Goal: Complete application form

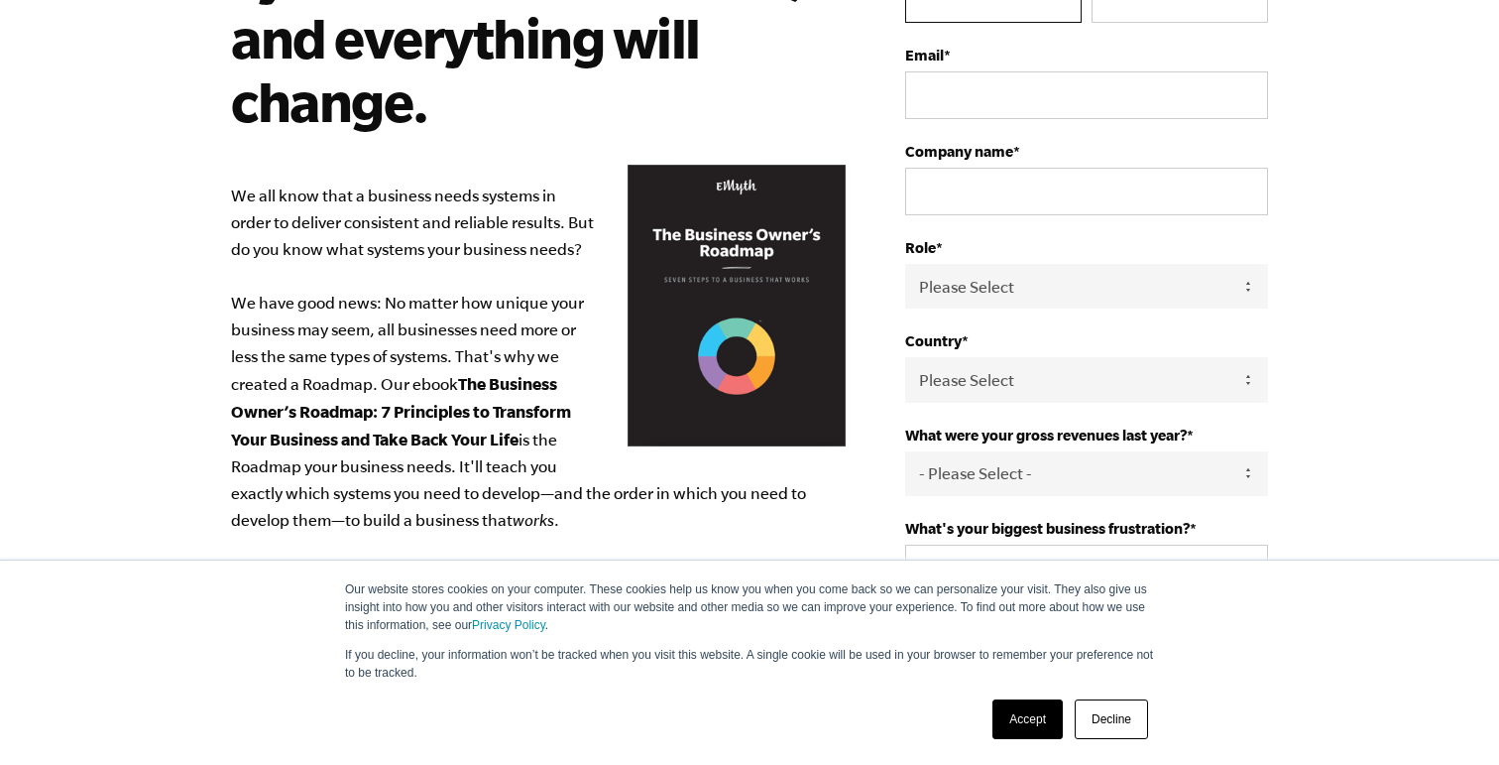
scroll to position [285, 0]
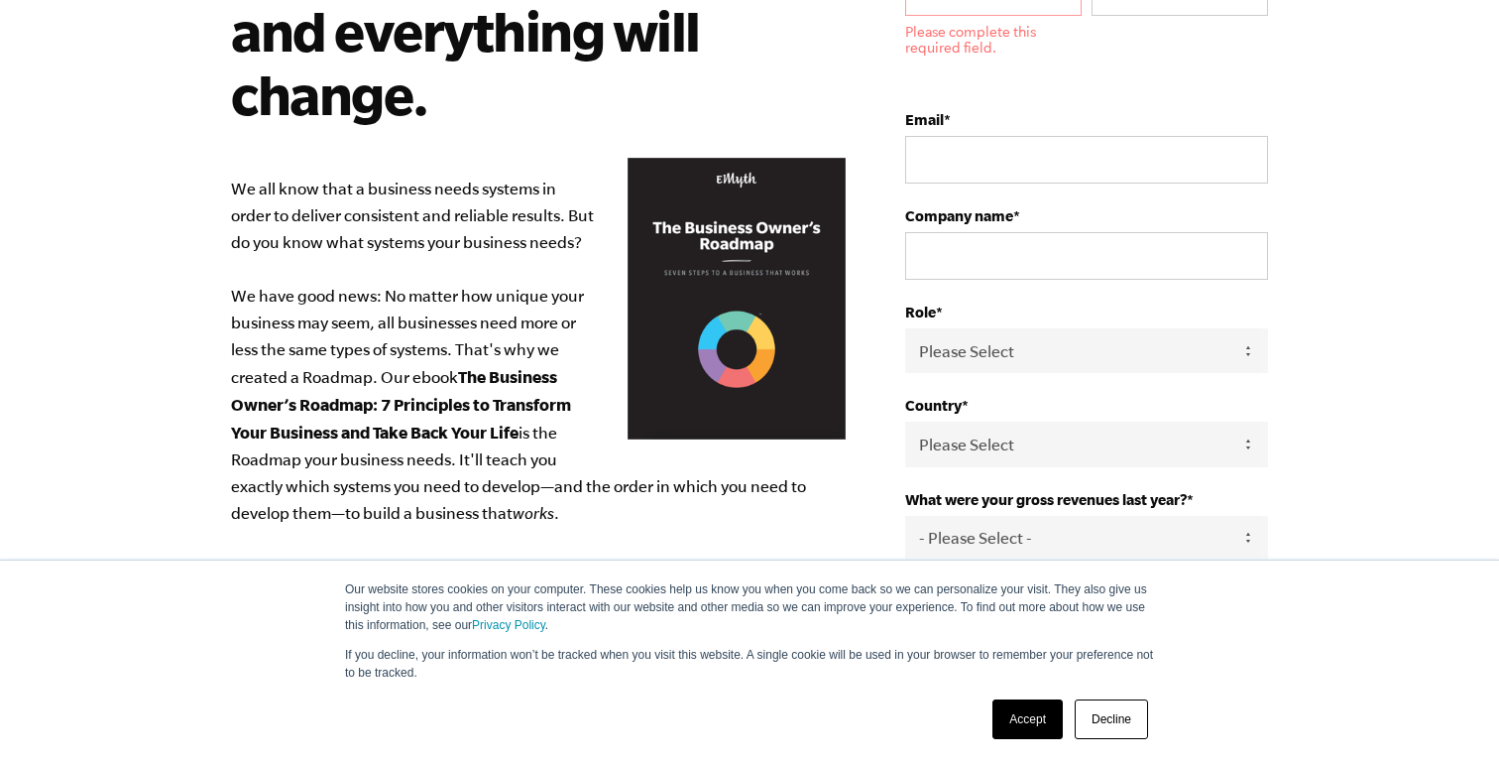
click at [1021, 712] on link "Accept" at bounding box center [1028, 719] width 70 height 40
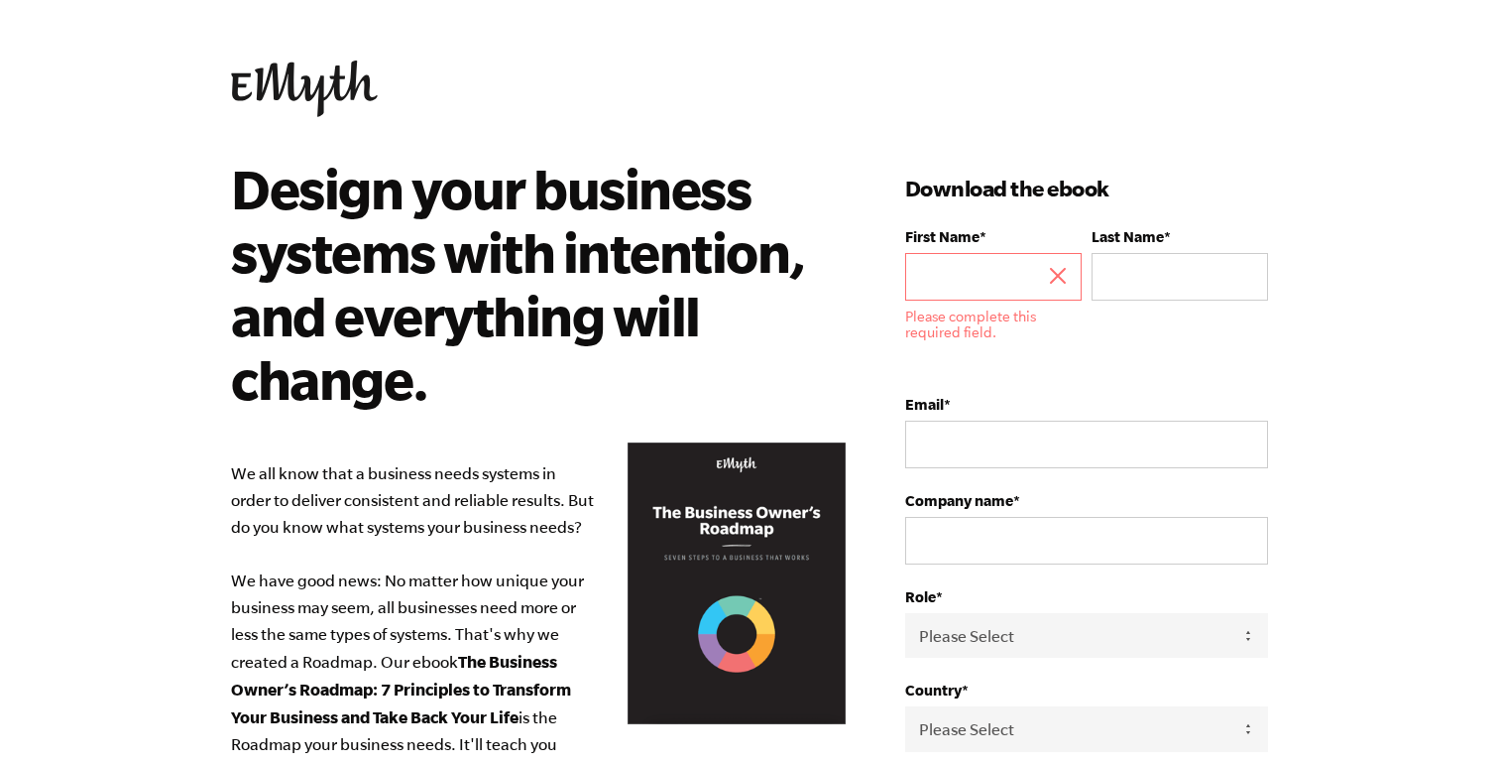
scroll to position [0, 0]
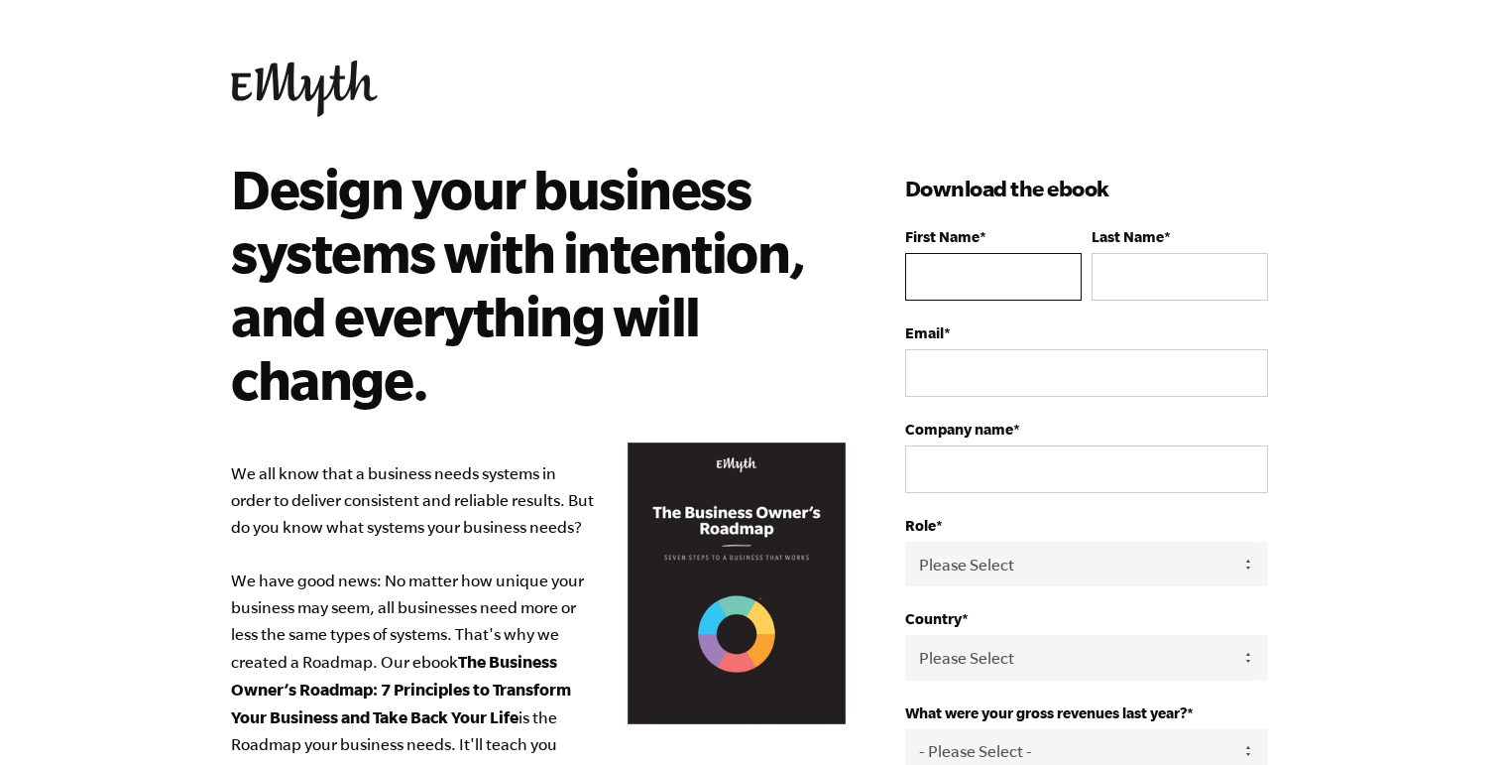
click at [944, 283] on input "First Name *" at bounding box center [993, 277] width 177 height 48
type input "[PERSON_NAME]"
type input "pooch"
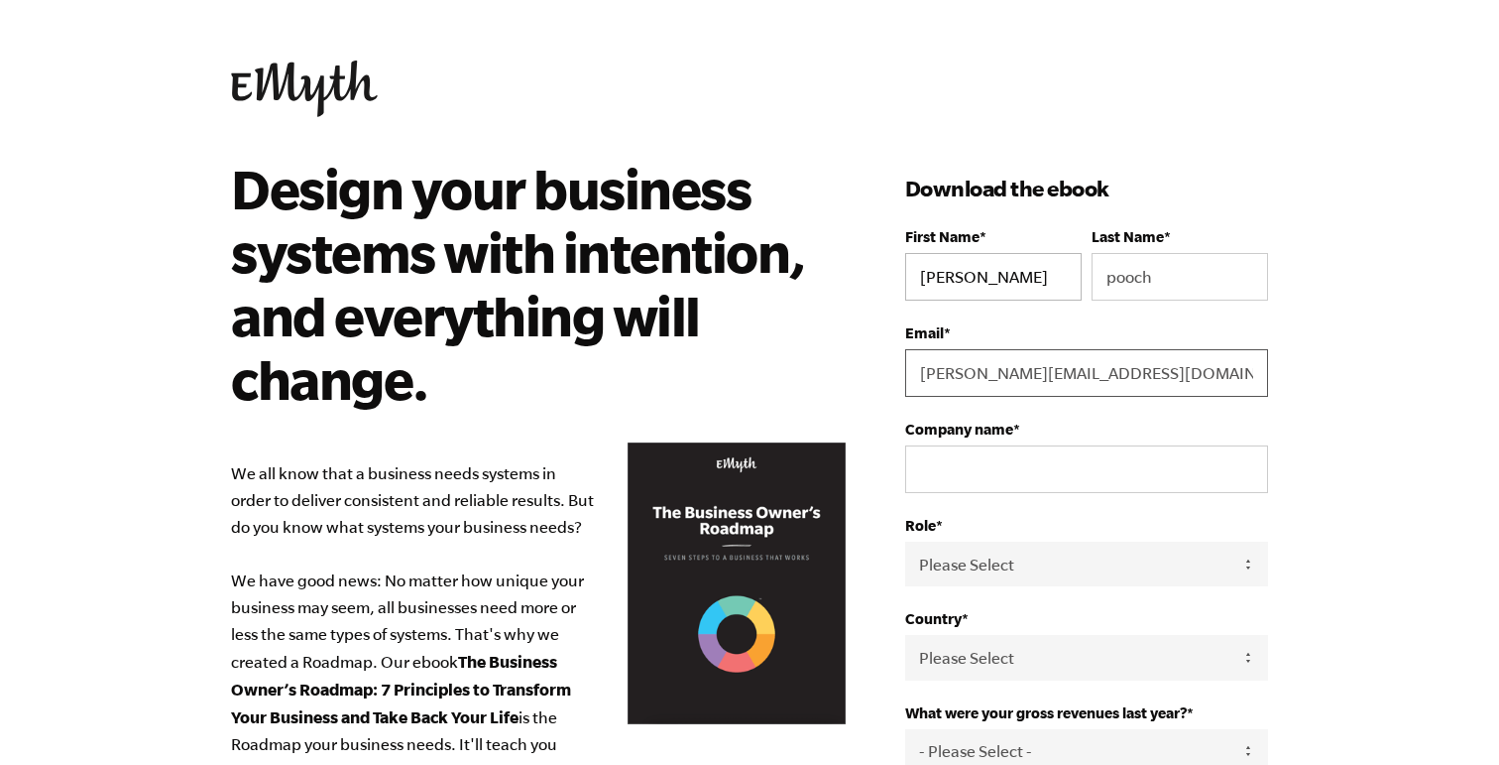
type input "[PERSON_NAME][EMAIL_ADDRESS][DOMAIN_NAME]"
type input "Integrated Retirement Solutions. LLC"
select select "Owner"
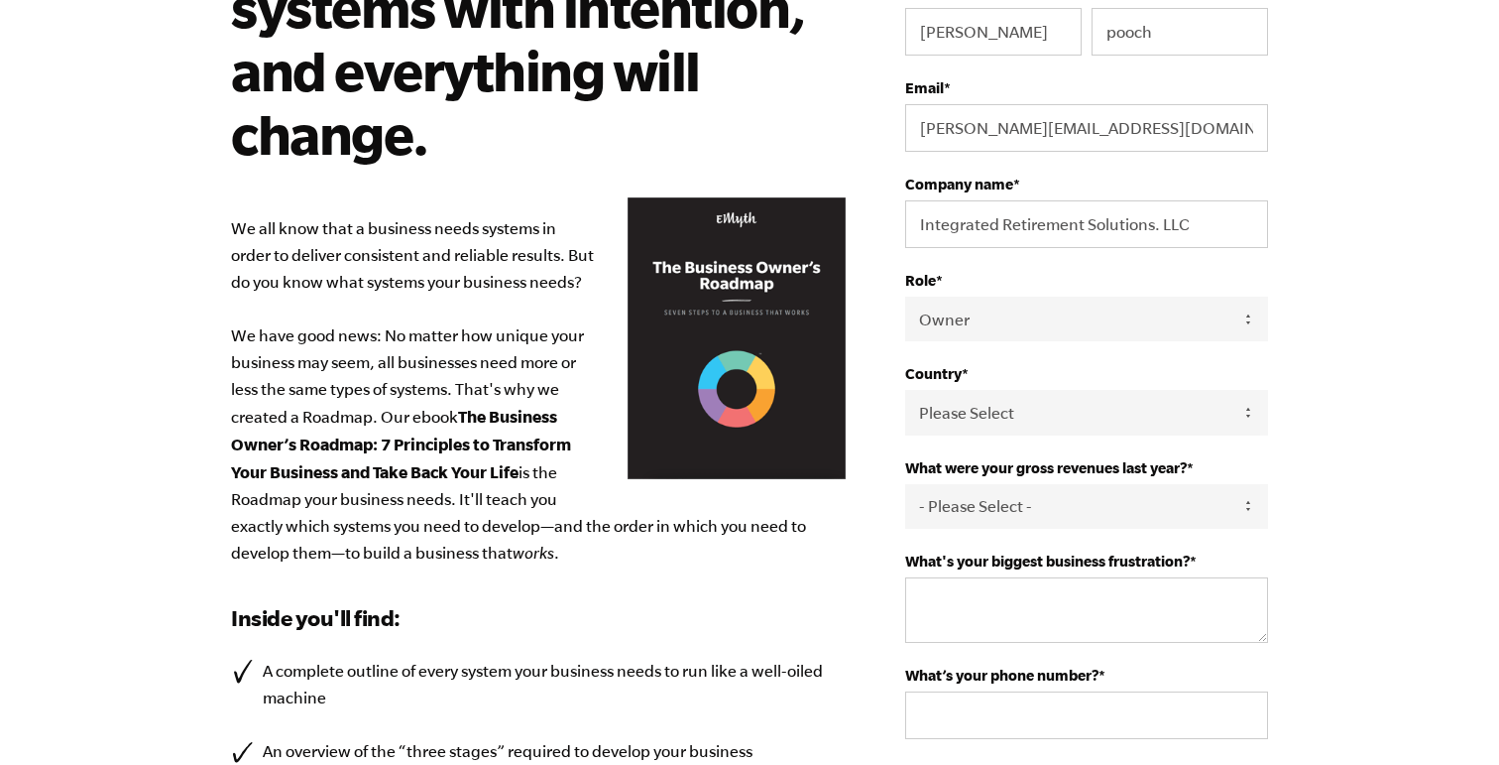
scroll to position [246, 0]
select select "[GEOGRAPHIC_DATA]"
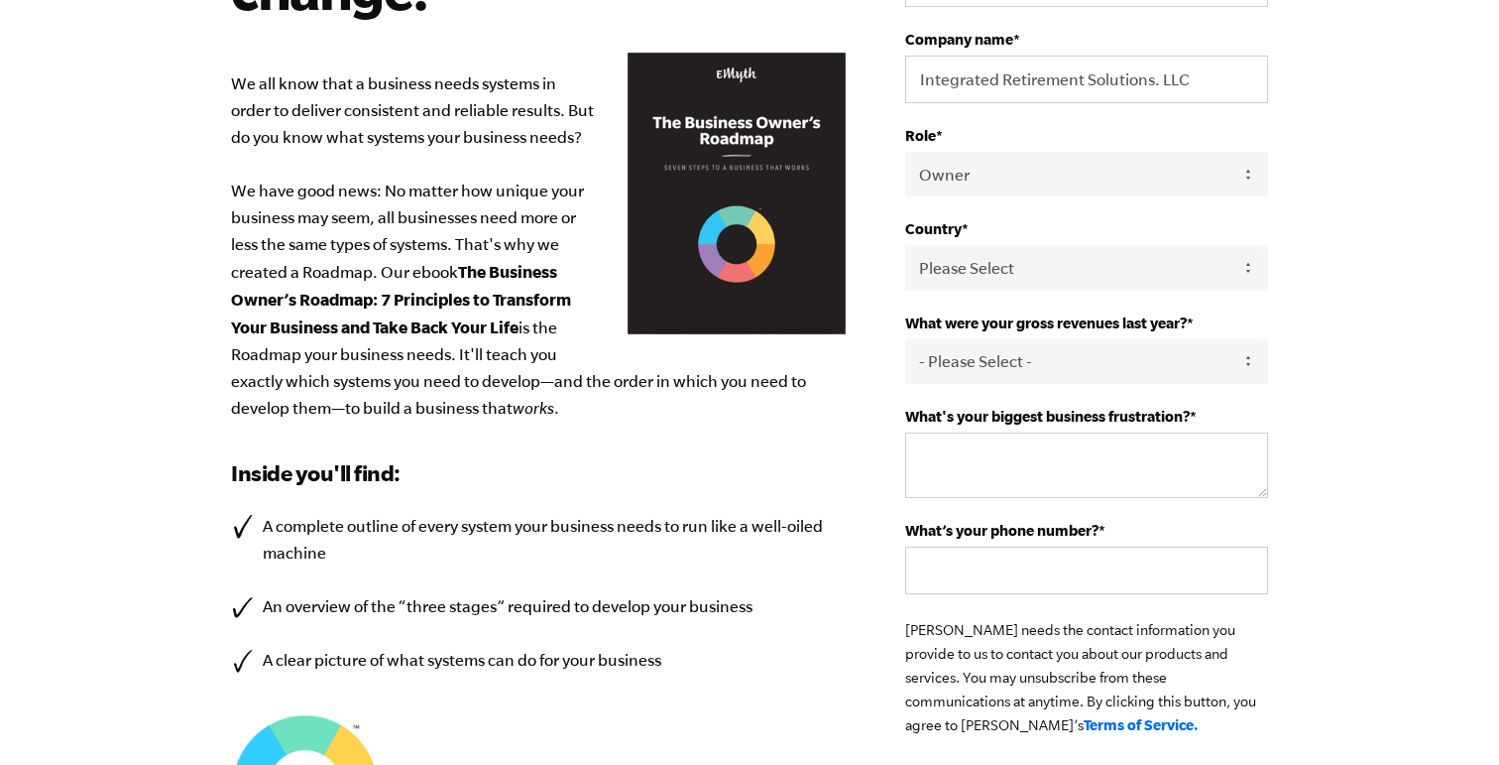
scroll to position [394, 0]
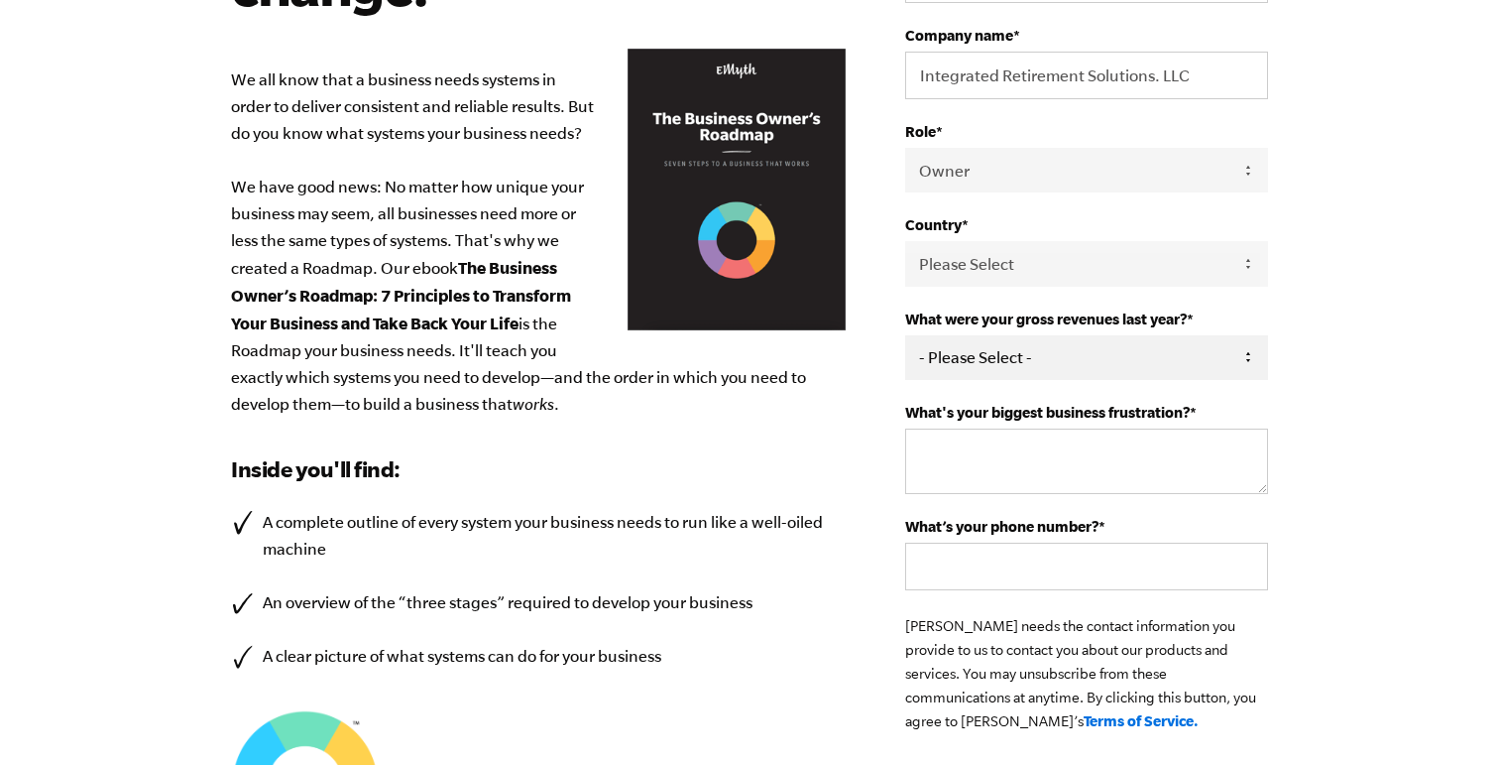
select select "0-75K"
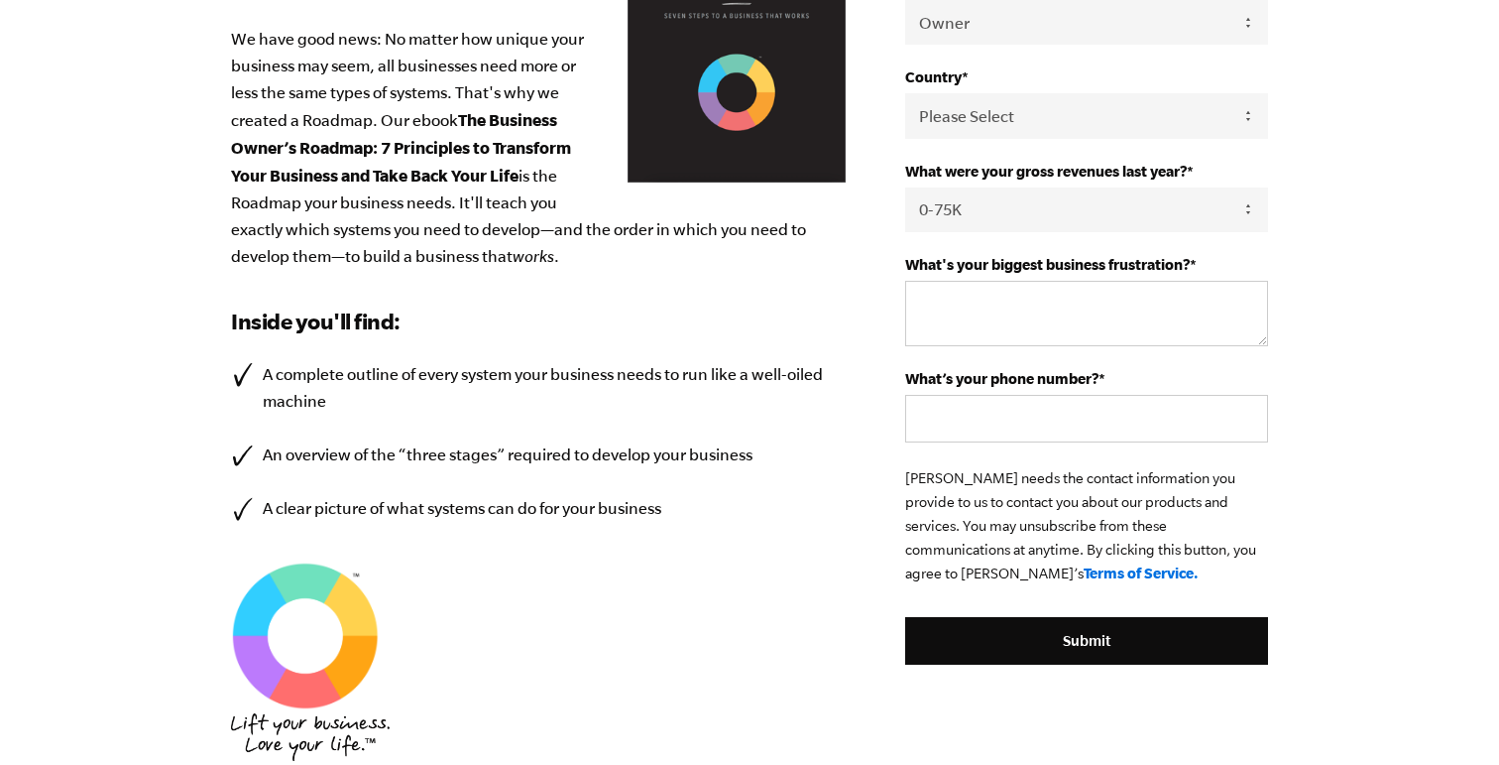
scroll to position [555, 0]
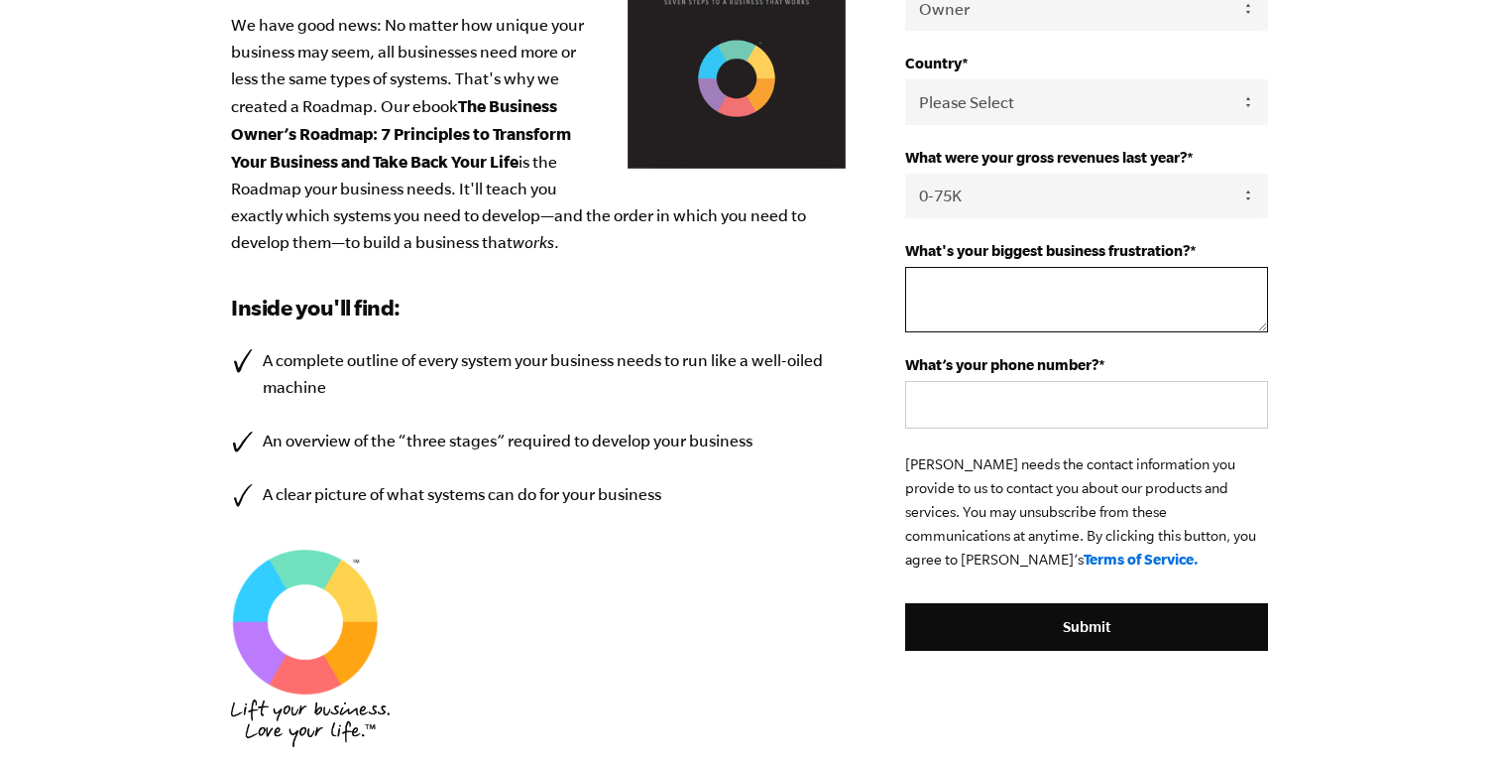
click at [986, 289] on textarea "What's your biggest business frustration? *" at bounding box center [1086, 299] width 363 height 65
type textarea "Prospecting"
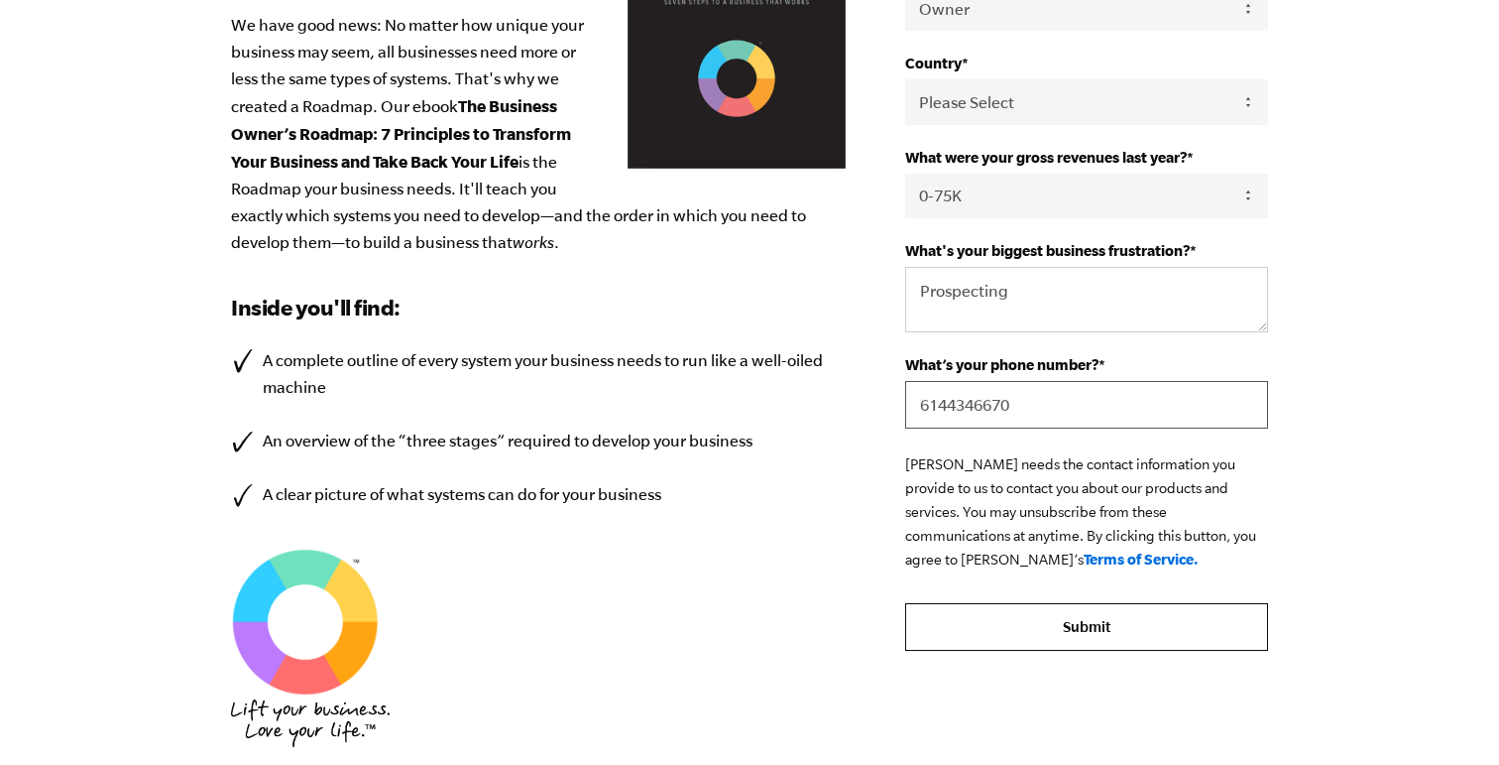
type input "6144346670"
click at [1066, 621] on input "Submit" at bounding box center [1086, 627] width 363 height 48
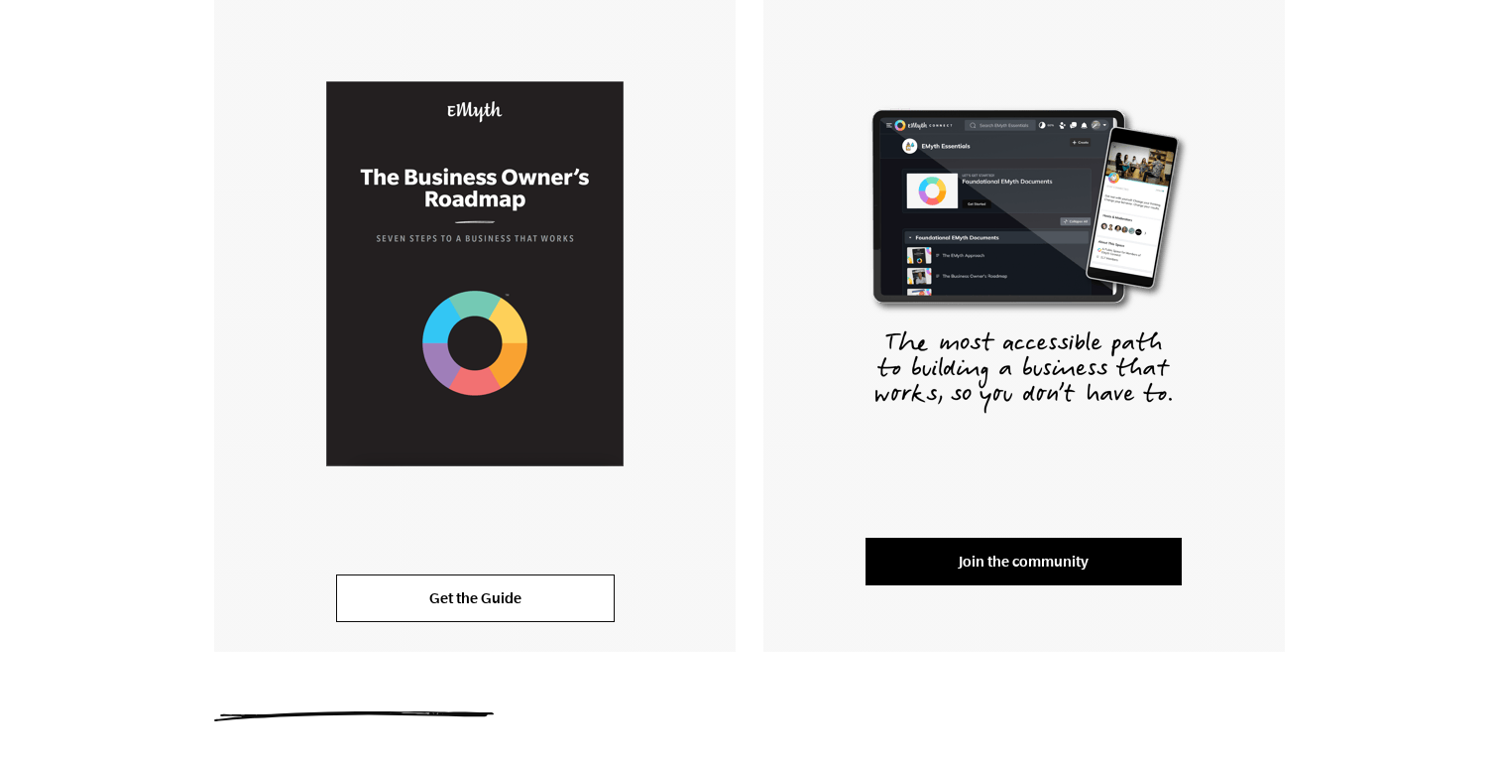
scroll to position [407, 0]
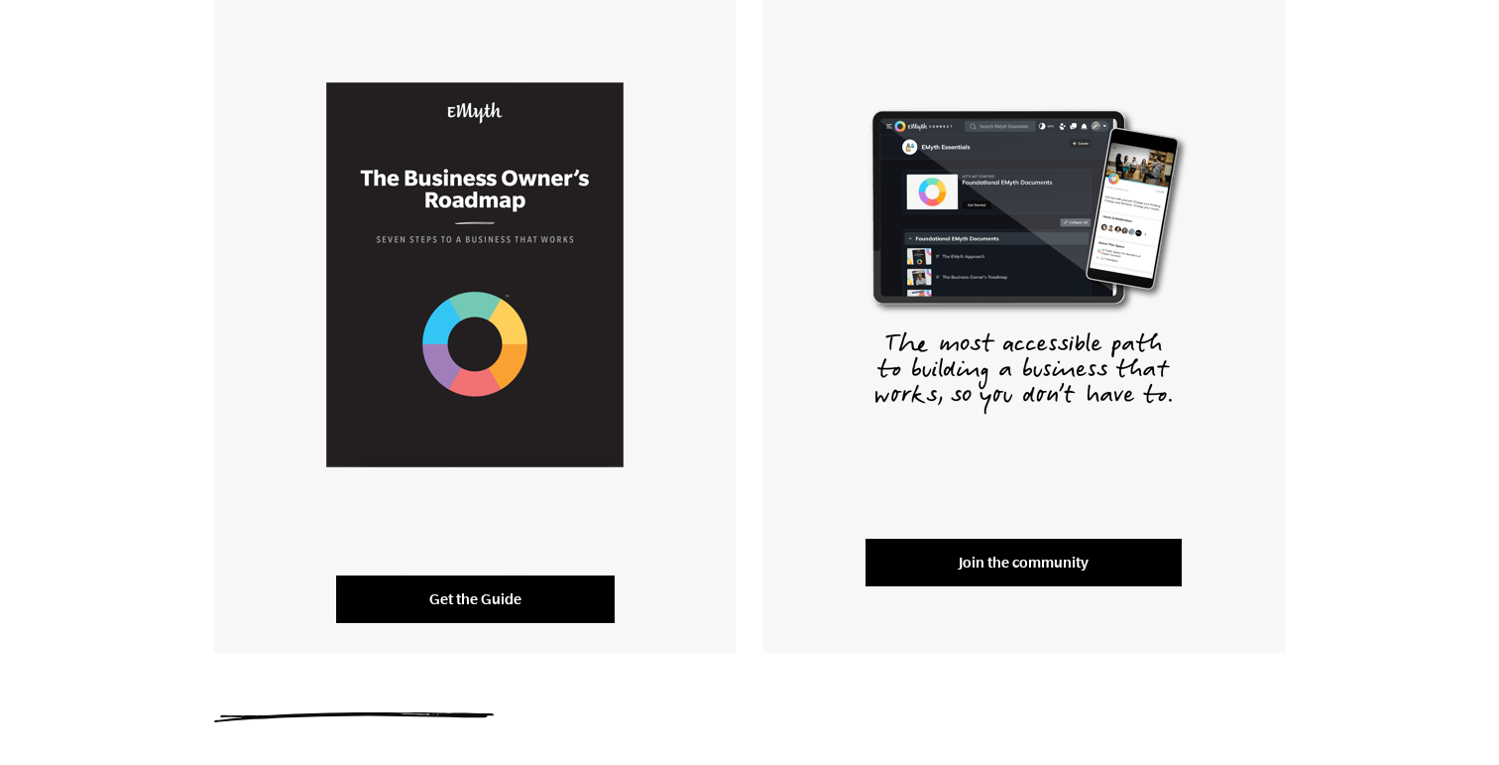
click at [456, 605] on link "Get the Guide" at bounding box center [475, 599] width 279 height 48
click at [476, 616] on link "Get the Guide" at bounding box center [475, 599] width 279 height 48
